Goal: Transaction & Acquisition: Purchase product/service

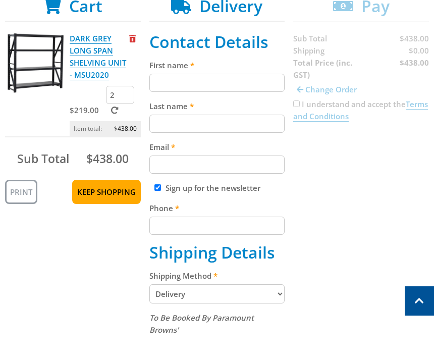
scroll to position [178, 0]
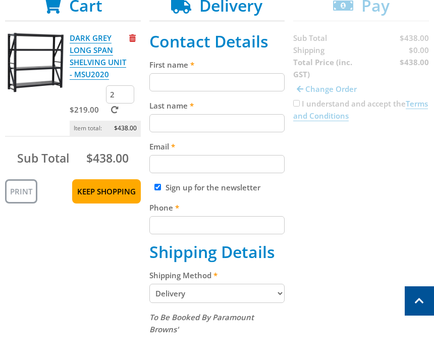
click at [165, 85] on input "First name" at bounding box center [217, 94] width 136 height 18
type input "Jacqui"
click at [161, 128] on input "Last name" at bounding box center [217, 135] width 136 height 18
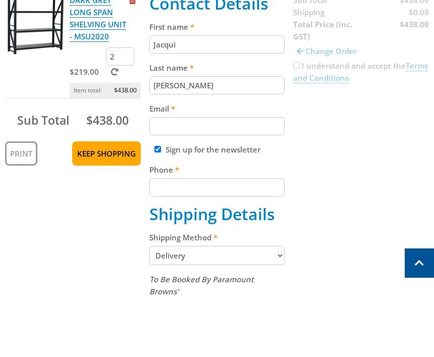
type input "[PERSON_NAME]"
click at [163, 167] on input "Email" at bounding box center [217, 176] width 136 height 18
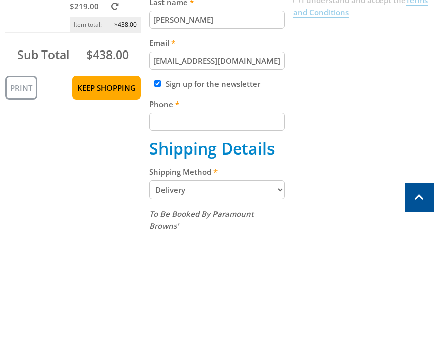
type input "[EMAIL_ADDRESS][DOMAIN_NAME]"
click at [156, 228] on input "Phone" at bounding box center [217, 237] width 136 height 18
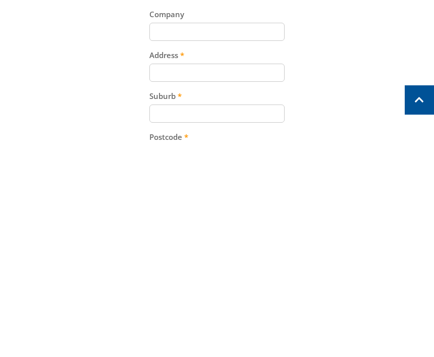
scroll to position [313, 0]
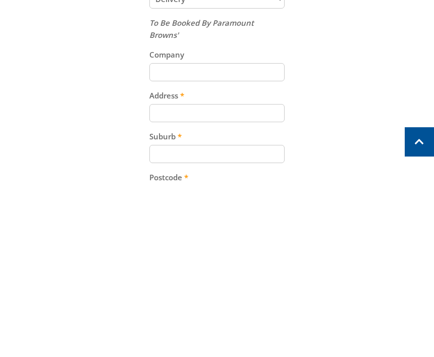
type input "0439088041"
click at [161, 275] on input "Address" at bounding box center [217, 284] width 136 height 18
type input "[STREET_ADDRESS][PERSON_NAME]"
click at [156, 316] on input "Suburb" at bounding box center [217, 325] width 136 height 18
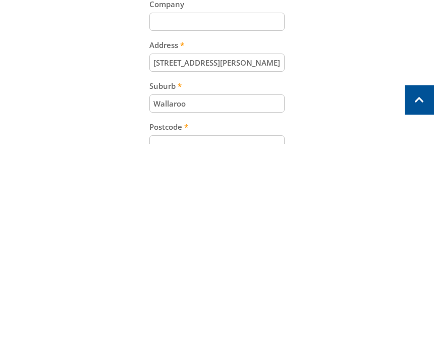
scroll to position [323, 0]
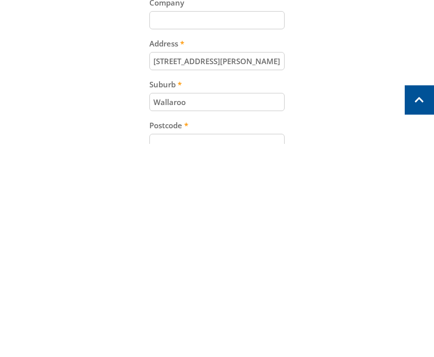
type input "Wallaroo"
click at [161, 347] on input "Postcode" at bounding box center [217, 356] width 136 height 18
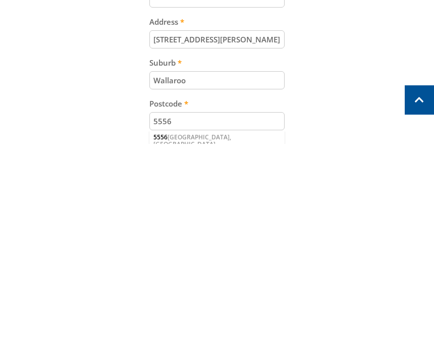
scroll to position [349, 0]
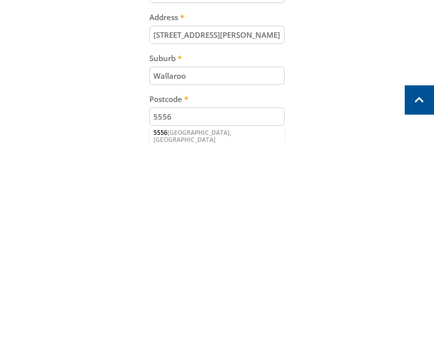
type input "5556"
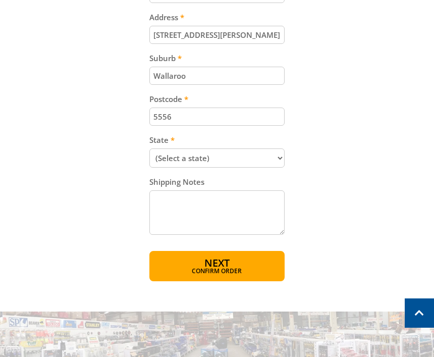
click at [275, 148] on select "(Select a state) [GEOGRAPHIC_DATA] [GEOGRAPHIC_DATA] [GEOGRAPHIC_DATA] [GEOGRAP…" at bounding box center [217, 157] width 136 height 19
select select "SA"
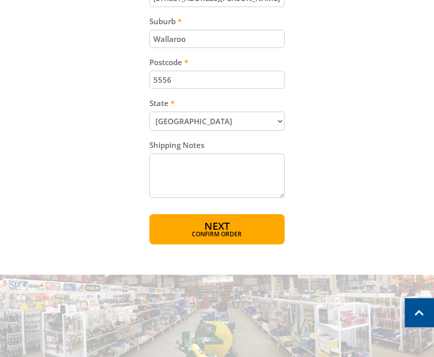
scroll to position [600, 0]
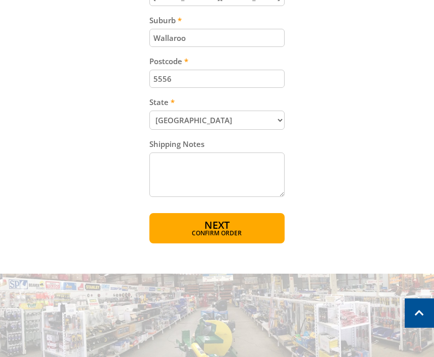
click at [185, 230] on span "Confirm order" at bounding box center [217, 233] width 92 height 6
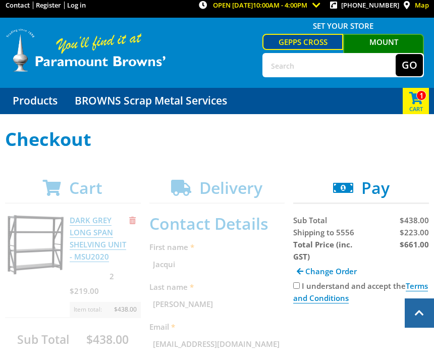
scroll to position [0, 0]
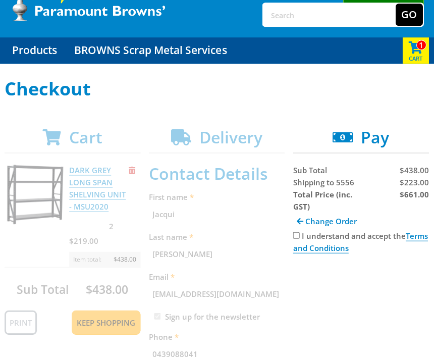
scroll to position [58, 0]
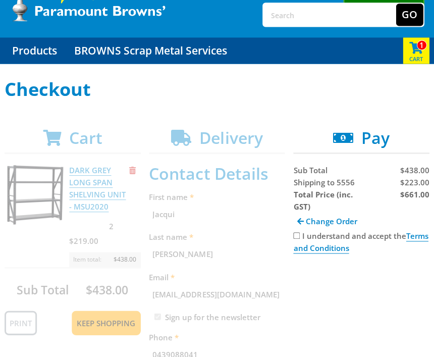
click at [414, 49] on span at bounding box center [416, 46] width 26 height 18
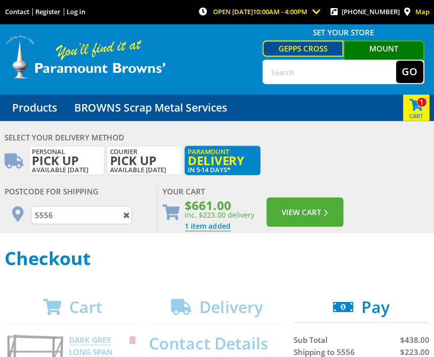
scroll to position [0, 0]
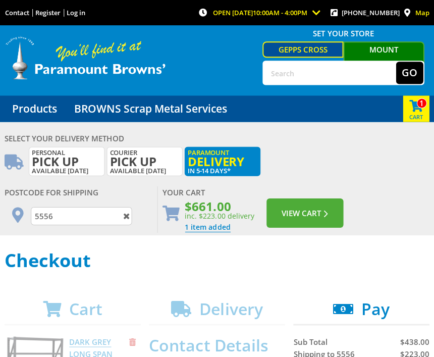
click at [286, 209] on button "View Cart" at bounding box center [305, 212] width 77 height 29
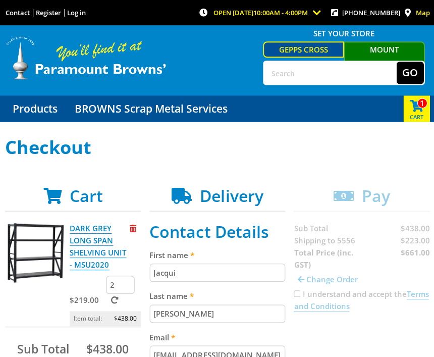
click at [193, 271] on input "Jacqui" at bounding box center [217, 272] width 136 height 18
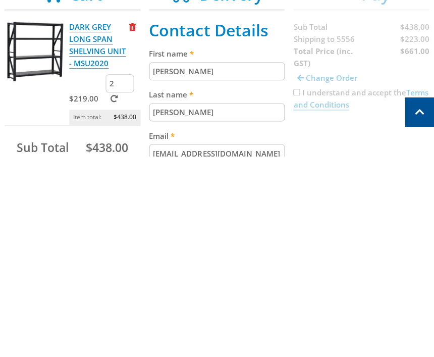
type input "J"
click at [184, 304] on input "[PERSON_NAME]" at bounding box center [217, 313] width 136 height 18
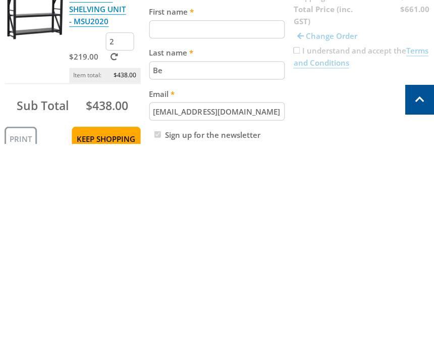
type input "B"
click at [259, 316] on input "[EMAIL_ADDRESS][DOMAIN_NAME]" at bounding box center [217, 325] width 136 height 18
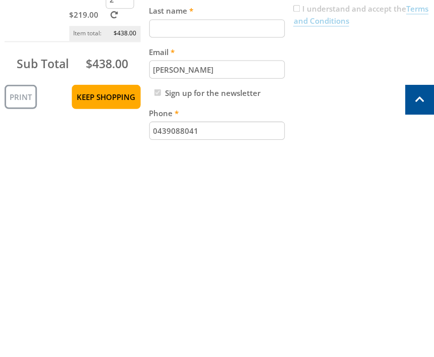
type input "J"
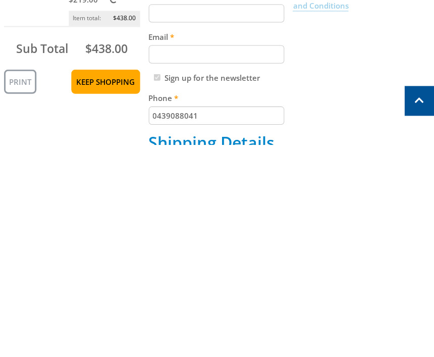
scroll to position [88, 0]
click at [206, 318] on input "0439088041" at bounding box center [217, 327] width 136 height 18
type input "0"
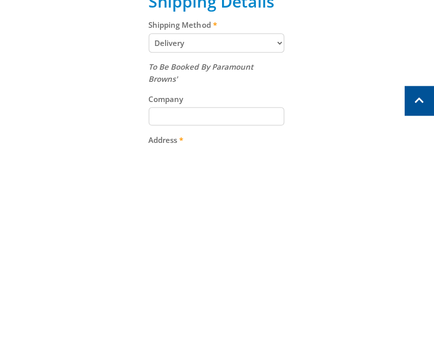
scroll to position [228, 0]
type input "1"
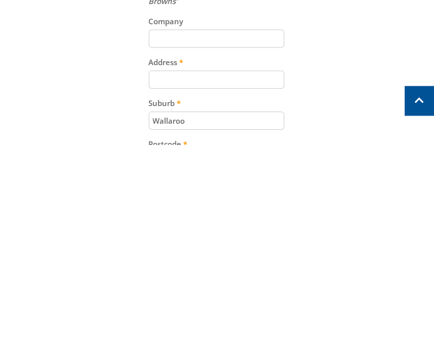
scroll to position [308, 0]
click at [196, 321] on input "Wallaroo" at bounding box center [217, 330] width 136 height 18
type input "W"
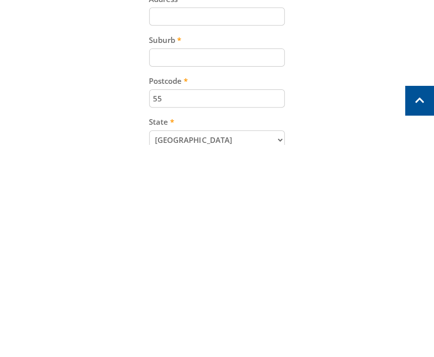
type input "5"
click at [216, 343] on select "(Select a state) [GEOGRAPHIC_DATA] [GEOGRAPHIC_DATA] [GEOGRAPHIC_DATA] [GEOGRAP…" at bounding box center [217, 352] width 136 height 19
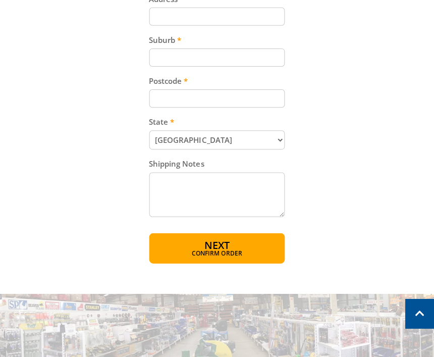
select select
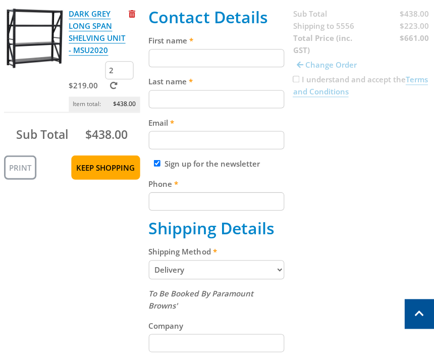
scroll to position [214, 0]
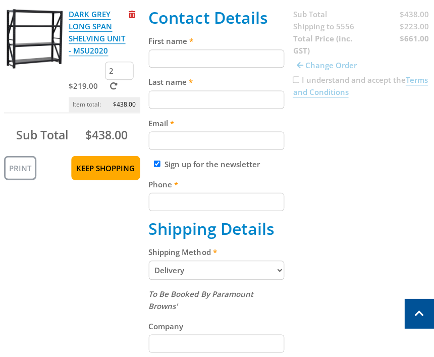
click at [96, 132] on span "$438.00" at bounding box center [107, 134] width 42 height 16
click at [105, 110] on p "Item total: $438.00" at bounding box center [105, 104] width 71 height 15
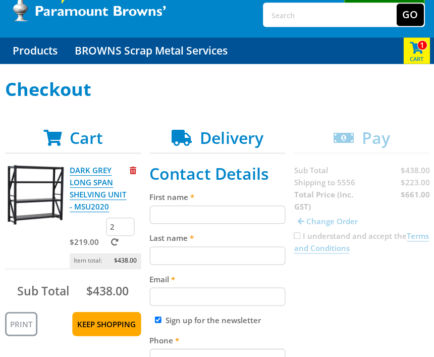
scroll to position [58, 0]
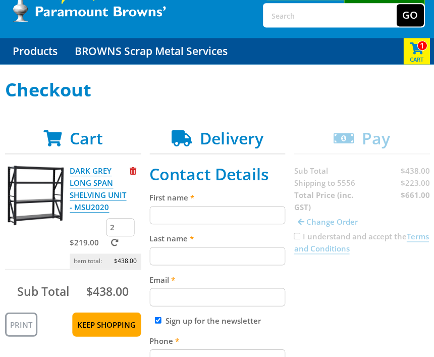
click at [416, 52] on span at bounding box center [416, 47] width 26 height 18
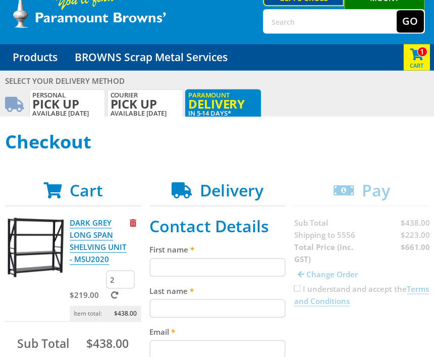
click at [415, 59] on span at bounding box center [416, 53] width 26 height 18
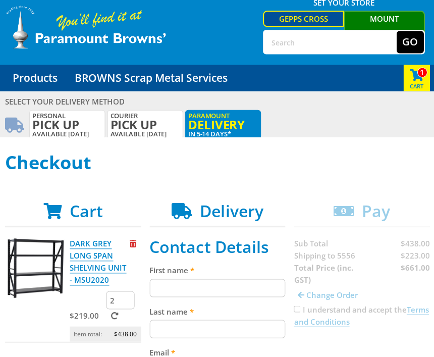
scroll to position [0, 0]
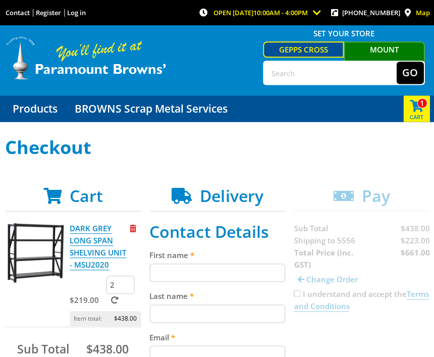
click at [412, 98] on span at bounding box center [416, 104] width 26 height 18
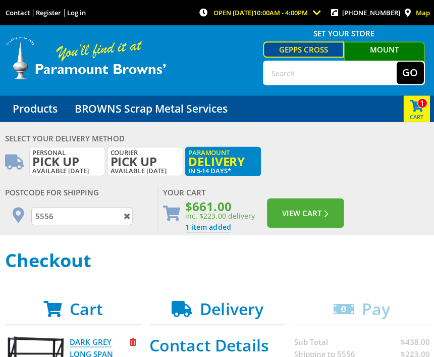
click at [298, 221] on button "View Cart" at bounding box center [305, 212] width 77 height 29
click at [291, 217] on button "View Cart" at bounding box center [305, 212] width 77 height 29
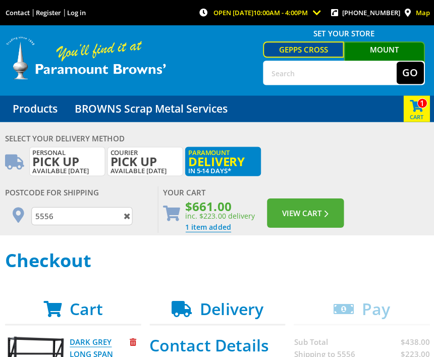
click at [207, 211] on span "inc. $223.00 delivery" at bounding box center [219, 216] width 69 height 10
click at [62, 207] on input "5556" at bounding box center [81, 216] width 101 height 18
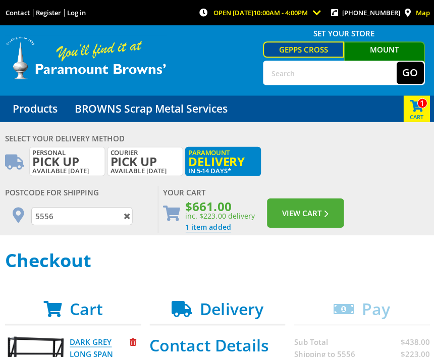
click at [122, 209] on span at bounding box center [127, 216] width 12 height 14
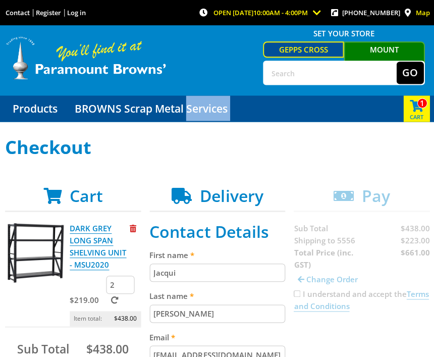
click at [413, 115] on div "1 Cart (1 item)" at bounding box center [416, 108] width 26 height 26
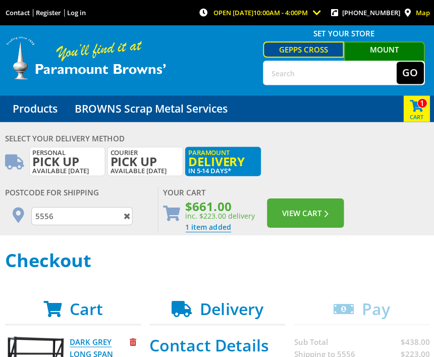
click at [121, 213] on span at bounding box center [127, 216] width 12 height 14
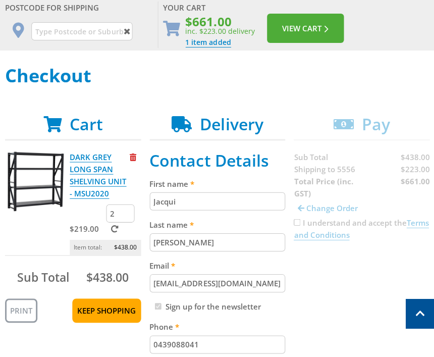
scroll to position [184, 0]
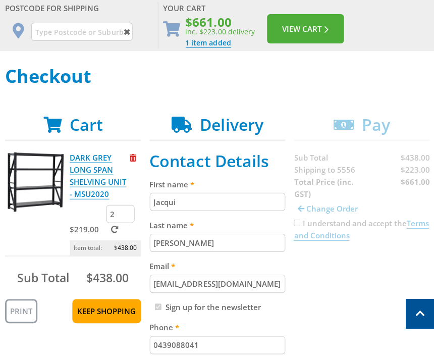
click at [187, 198] on input "Jacqui" at bounding box center [217, 201] width 136 height 18
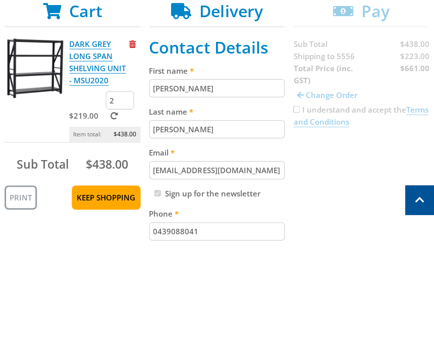
type input "J"
click at [186, 233] on input "[PERSON_NAME]" at bounding box center [217, 242] width 136 height 18
type input "B"
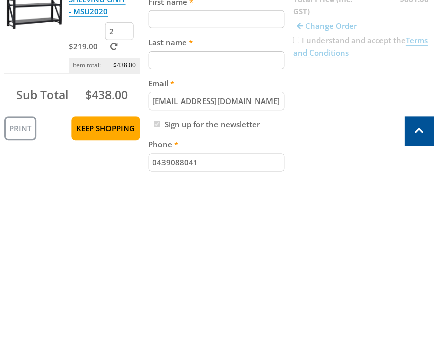
click at [259, 274] on input "[EMAIL_ADDRESS][DOMAIN_NAME]" at bounding box center [217, 283] width 136 height 18
type input "Jacq"
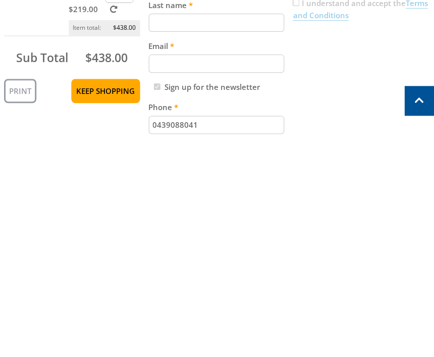
scroll to position [193, 0]
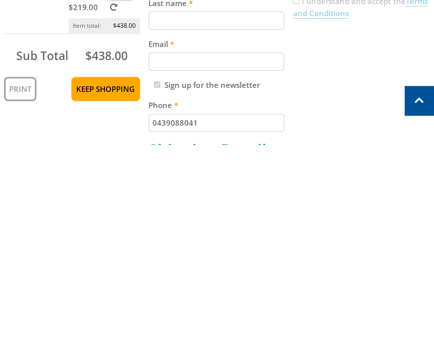
click at [212, 326] on input "0439088041" at bounding box center [217, 335] width 136 height 18
type input "0"
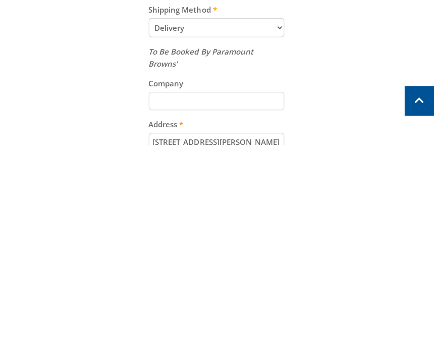
scroll to position [356, 0]
click at [226, 345] on input "[STREET_ADDRESS][PERSON_NAME]" at bounding box center [217, 354] width 136 height 18
type input "1"
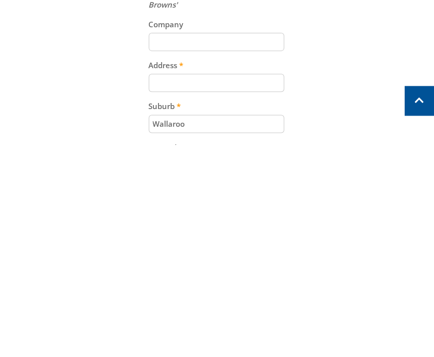
scroll to position [419, 0]
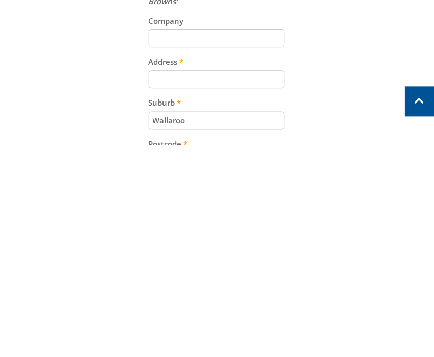
click at [200, 323] on input "Wallaroo" at bounding box center [217, 332] width 136 height 18
type input "W"
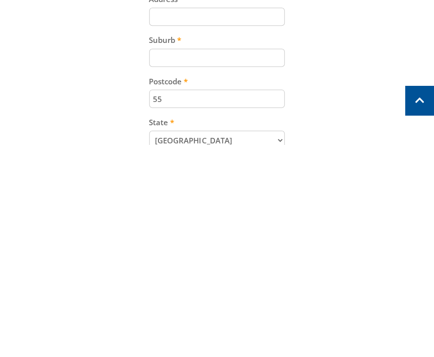
type input "5"
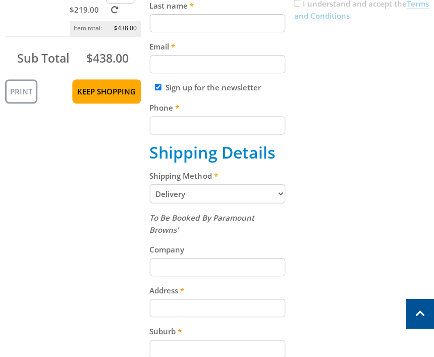
scroll to position [402, 0]
click at [100, 59] on span "$438.00" at bounding box center [107, 58] width 42 height 16
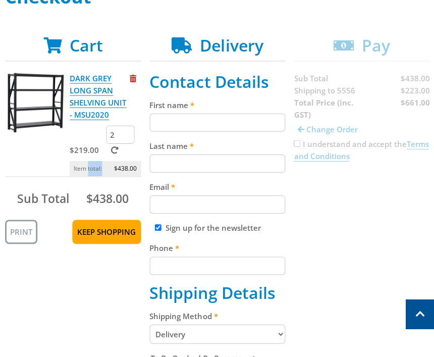
scroll to position [263, 0]
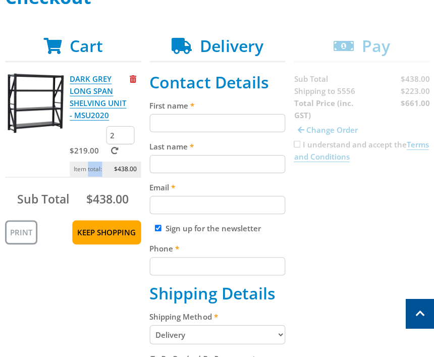
click at [69, 243] on div "Print Keep Shopping" at bounding box center [73, 229] width 136 height 29
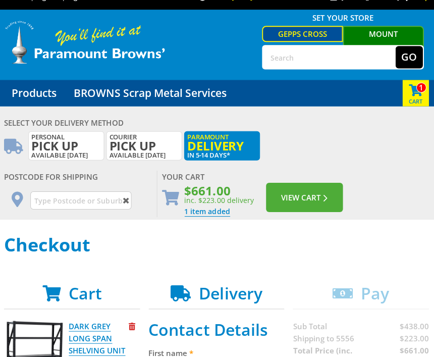
scroll to position [14, 0]
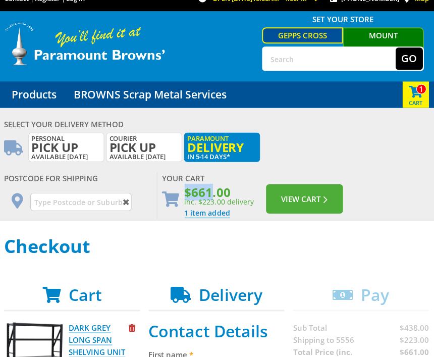
click at [118, 239] on h1 "Checkout" at bounding box center [217, 246] width 424 height 20
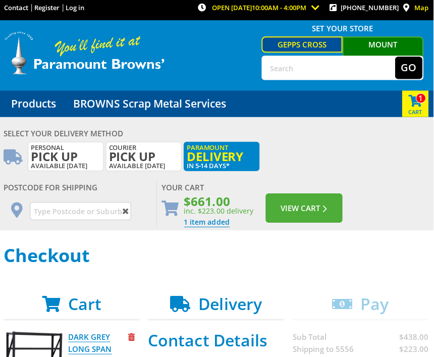
scroll to position [0, 0]
